Goal: Information Seeking & Learning: Learn about a topic

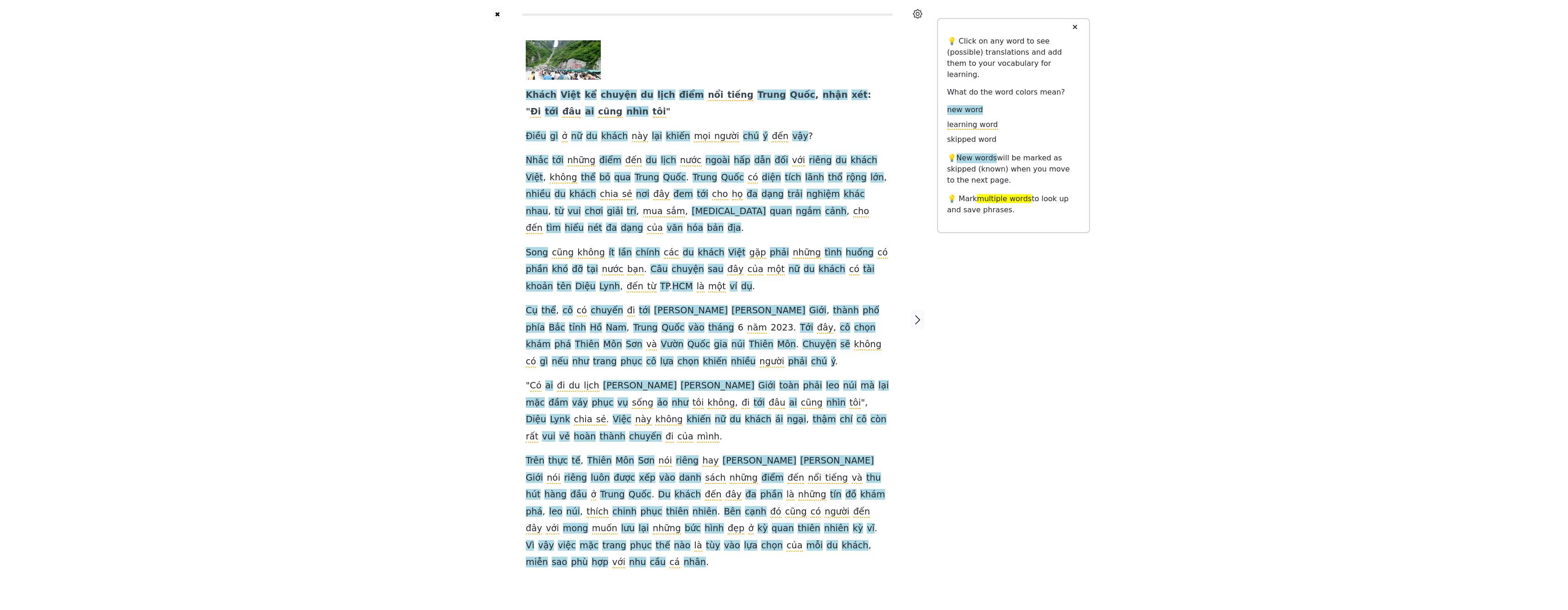
click at [666, 550] on div "Khách Việt kể chuyện du lịch điểm nổi tiếng Trung Quốc , nhận xét : " Đi tới đâ…" at bounding box center [708, 319] width 382 height 595
click at [922, 14] on icon at bounding box center [918, 14] width 9 height 9
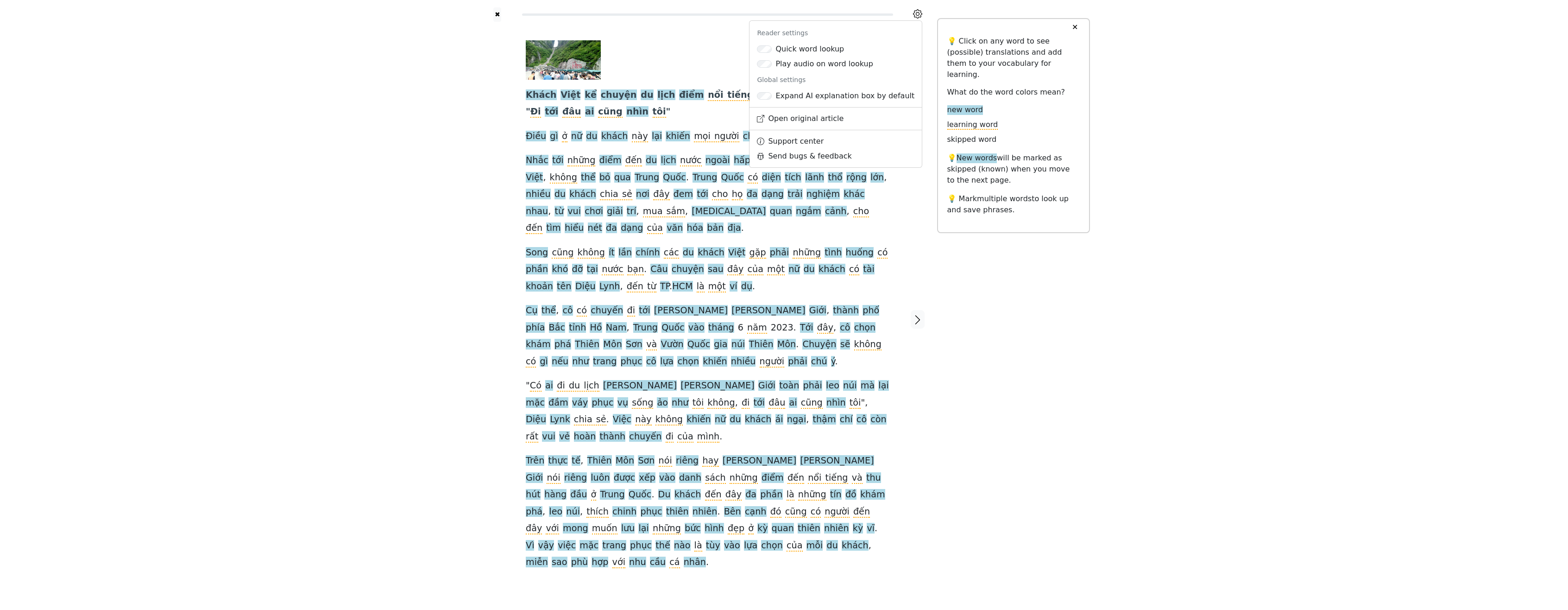
click at [922, 14] on icon at bounding box center [918, 14] width 9 height 9
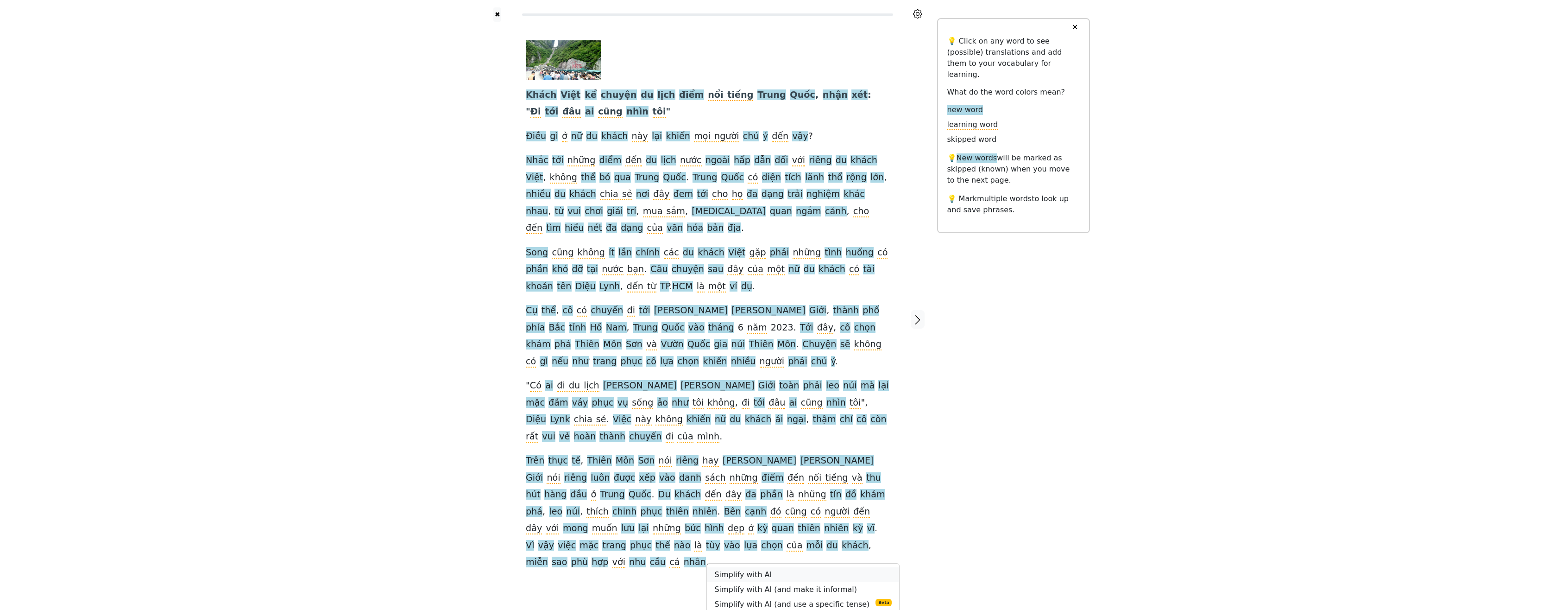
click at [771, 567] on link "Simplify with AI" at bounding box center [802, 575] width 192 height 15
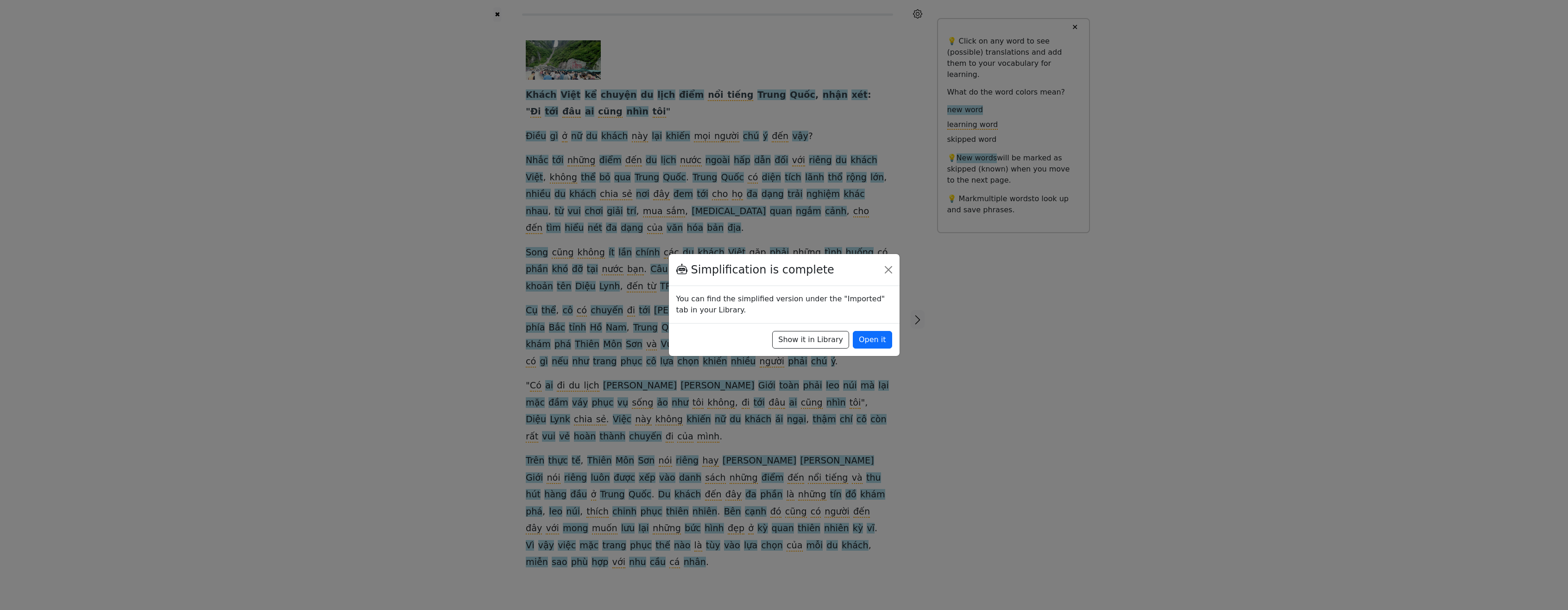
click at [847, 340] on button "Show it in Library" at bounding box center [811, 339] width 77 height 17
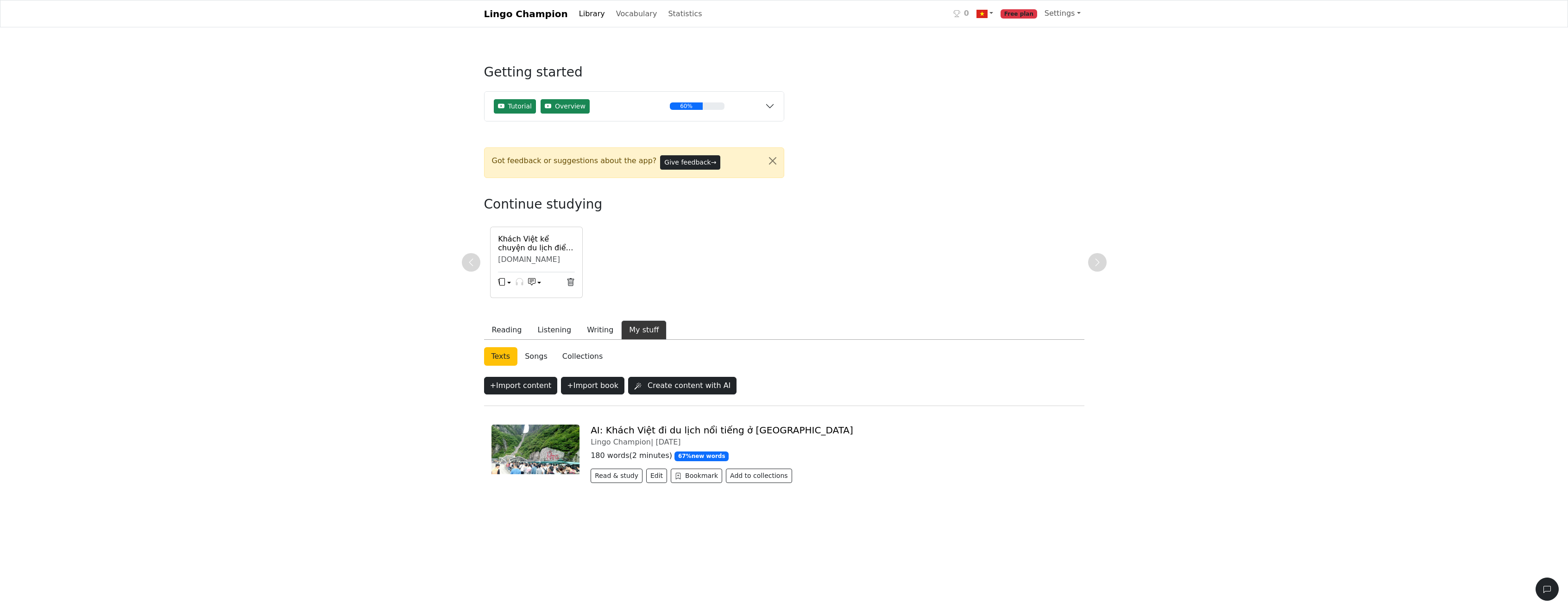
click at [621, 476] on button "Read & study" at bounding box center [617, 475] width 52 height 14
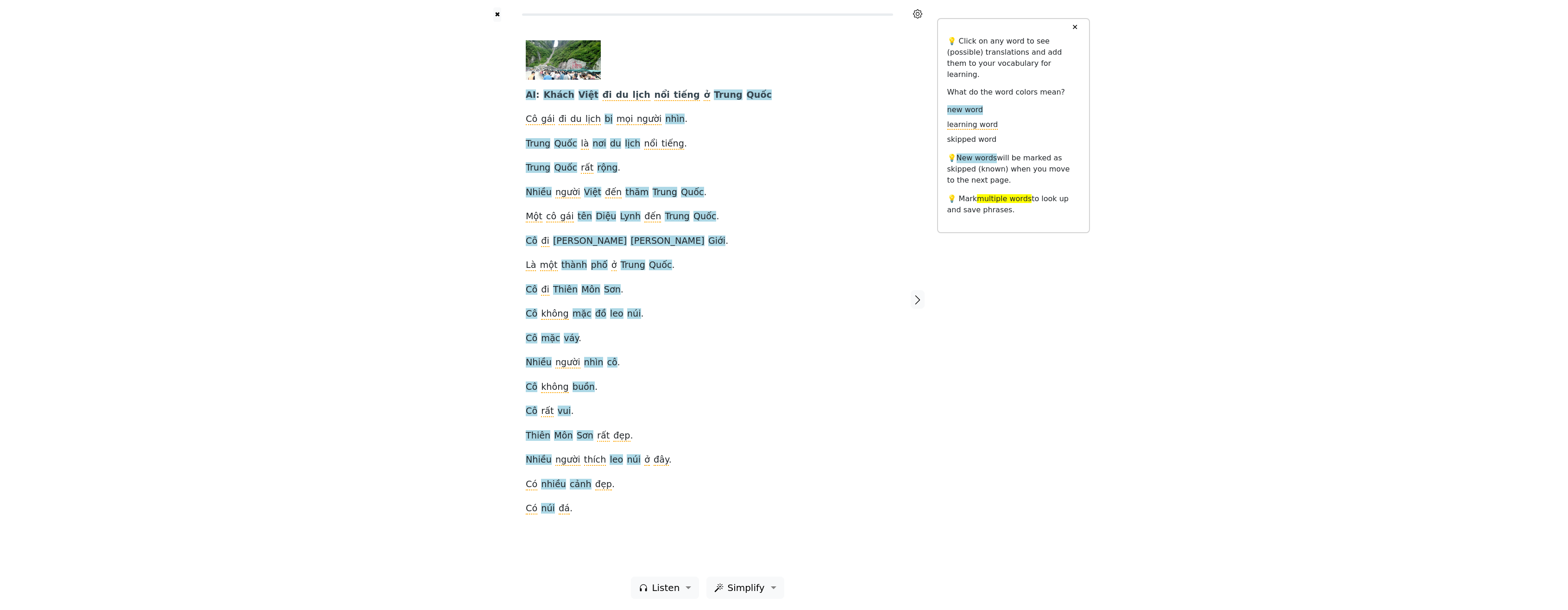
click at [536, 122] on span "Cô gái" at bounding box center [540, 119] width 29 height 11
click at [486, 145] on div at bounding box center [498, 299] width 38 height 555
click at [604, 121] on span "bị" at bounding box center [608, 119] width 8 height 11
click at [702, 127] on div "AI : Khách Việt đi du lịch nổi tiếng ở Trung Quốc Cô gái đi du lịch bị mọi ngườ…" at bounding box center [707, 279] width 364 height 477
